Goal: Task Accomplishment & Management: Use online tool/utility

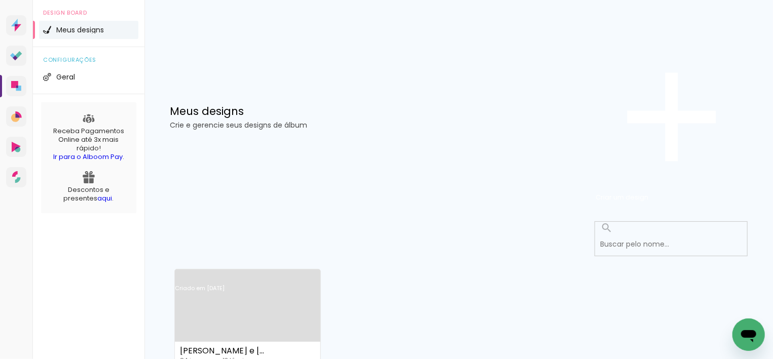
click at [287, 273] on link "Criado em [DATE]" at bounding box center [247, 301] width 145 height 57
